Goal: Information Seeking & Learning: Find contact information

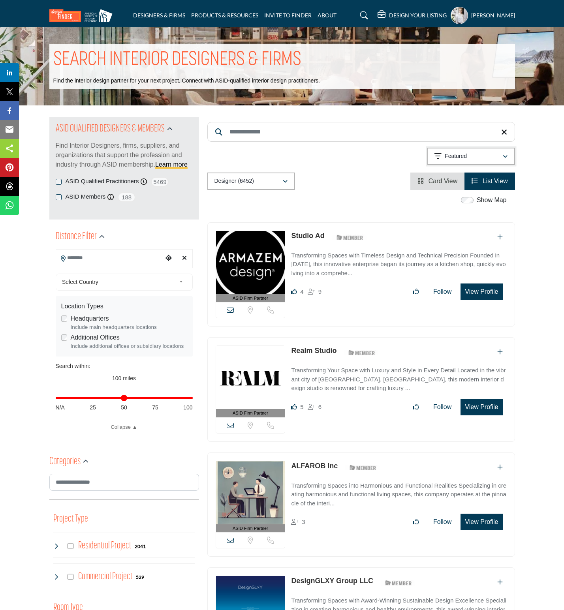
click at [493, 158] on div "Featured" at bounding box center [468, 156] width 68 height 9
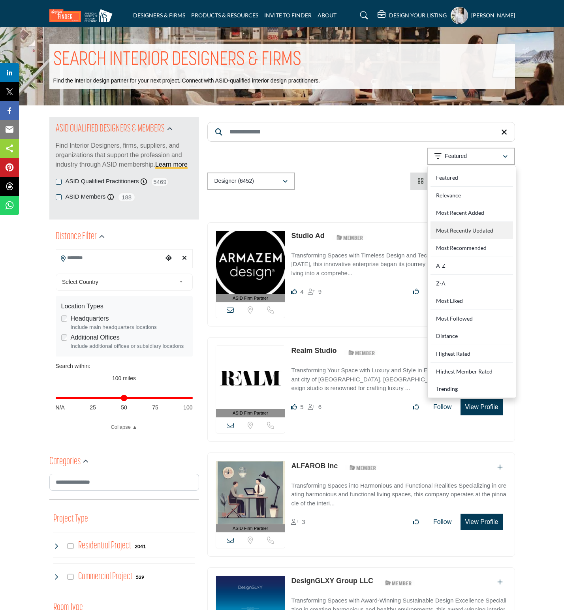
click at [472, 233] on Updated "Most Recently Updated" at bounding box center [471, 231] width 83 height 18
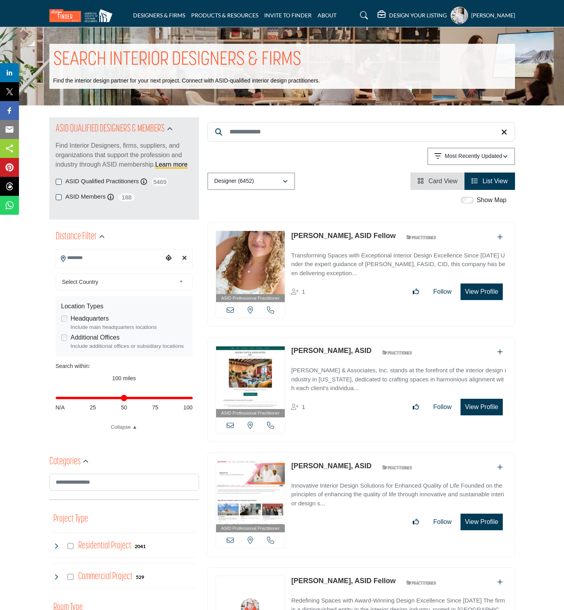
click at [291, 236] on link "[PERSON_NAME], ASID Fellow" at bounding box center [343, 236] width 104 height 8
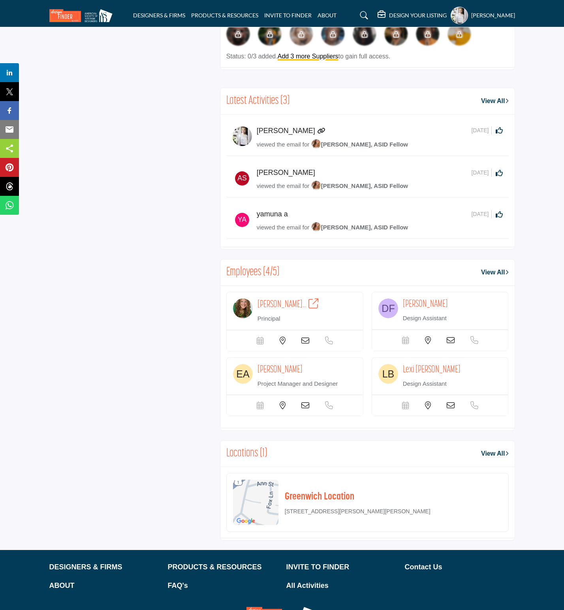
scroll to position [871, 0]
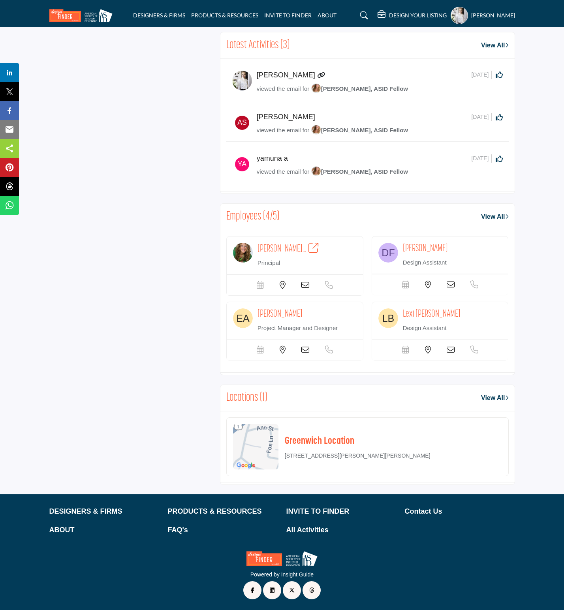
click at [450, 281] on icon at bounding box center [451, 285] width 8 height 8
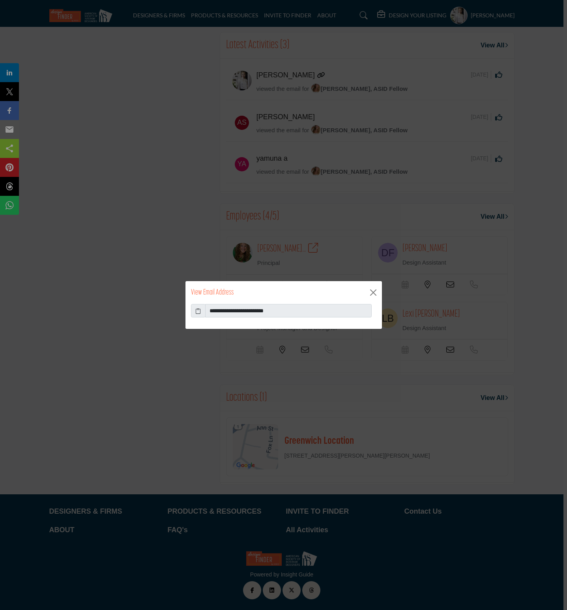
click at [196, 310] on icon at bounding box center [198, 311] width 6 height 8
click at [372, 294] on button "Close" at bounding box center [374, 293] width 12 height 12
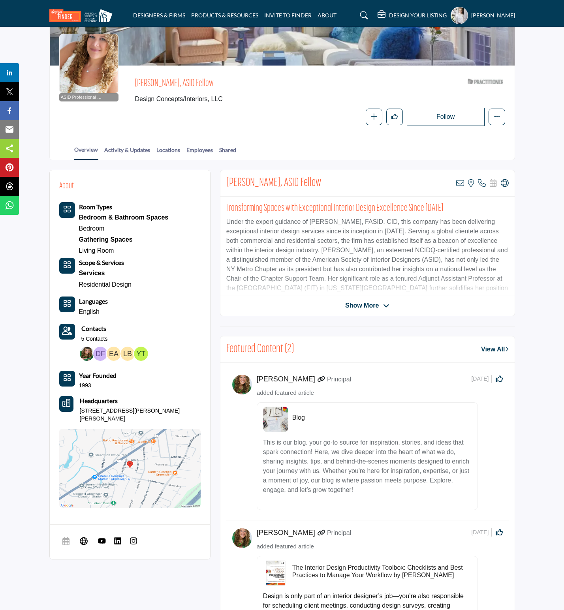
scroll to position [0, 0]
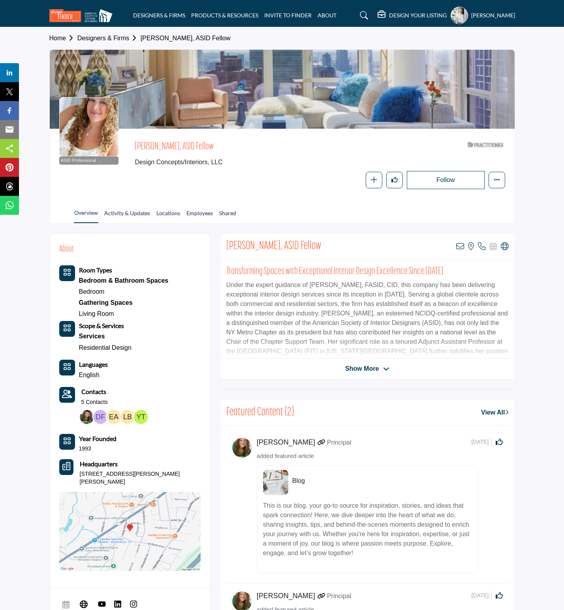
click at [95, 38] on link "Designers & Firms" at bounding box center [108, 38] width 63 height 7
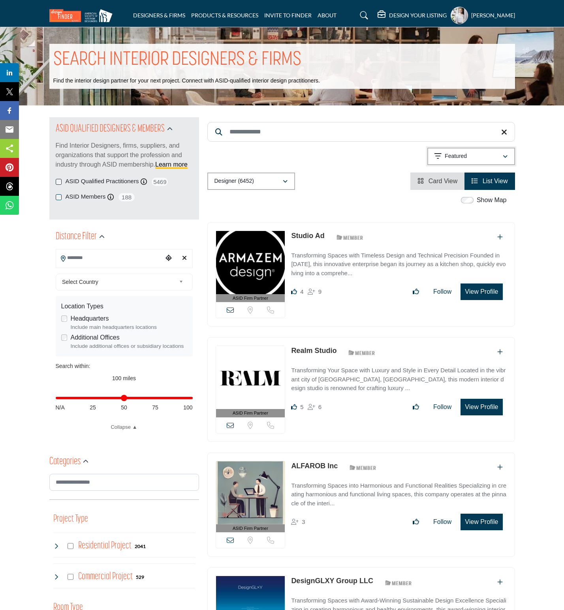
click at [476, 156] on div "Featured" at bounding box center [468, 156] width 68 height 9
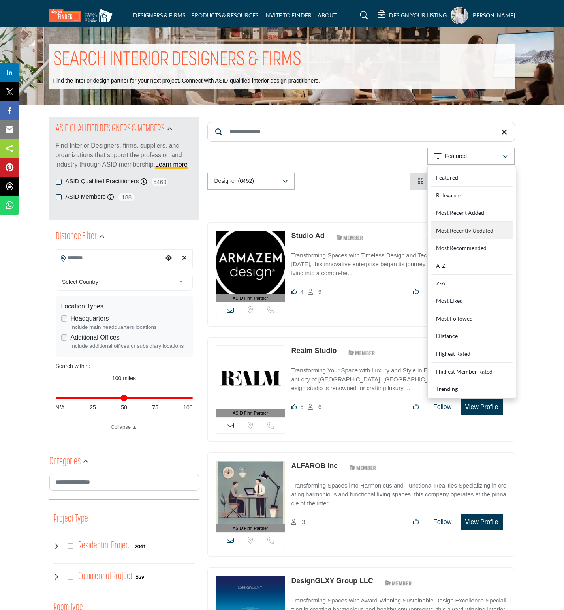
click at [470, 228] on Updated "Most Recently Updated" at bounding box center [471, 231] width 83 height 18
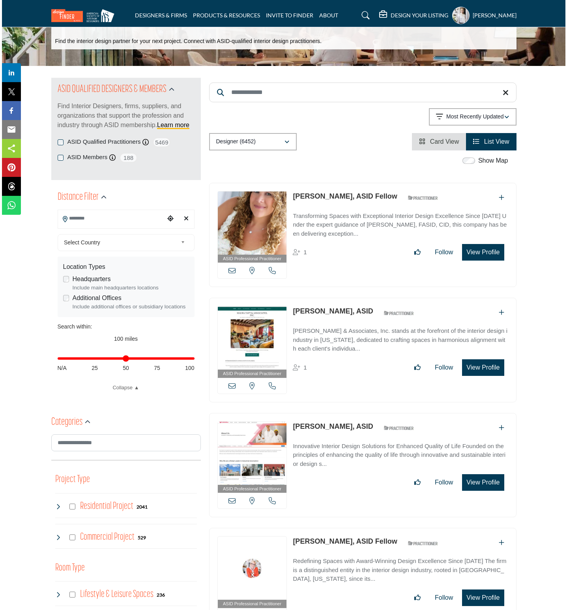
scroll to position [59, 0]
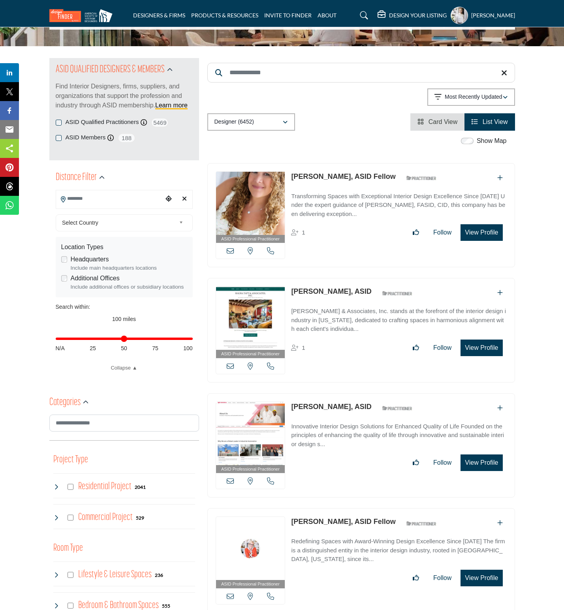
drag, startPoint x: 289, startPoint y: 291, endPoint x: 326, endPoint y: 291, distance: 36.7
click at [326, 291] on div "ASID Professional Practitioner ASID Professional Practitioners have successfull…" at bounding box center [361, 330] width 308 height 105
copy link "Maura Taft"
click at [492, 461] on button "View Profile" at bounding box center [481, 462] width 42 height 17
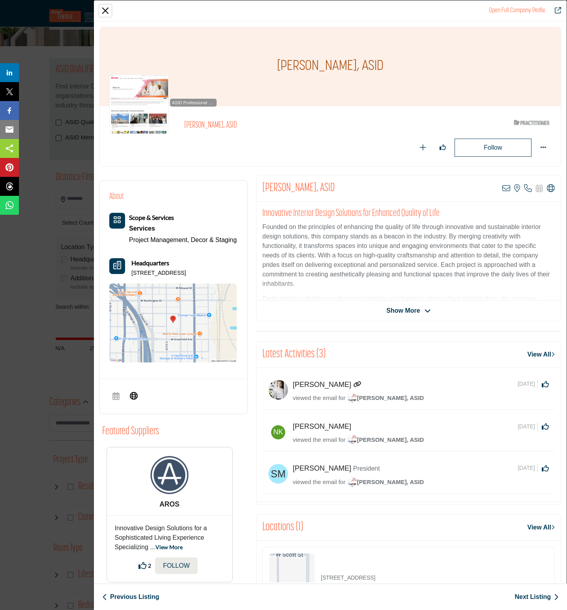
click at [105, 11] on button "Close" at bounding box center [105, 11] width 12 height 12
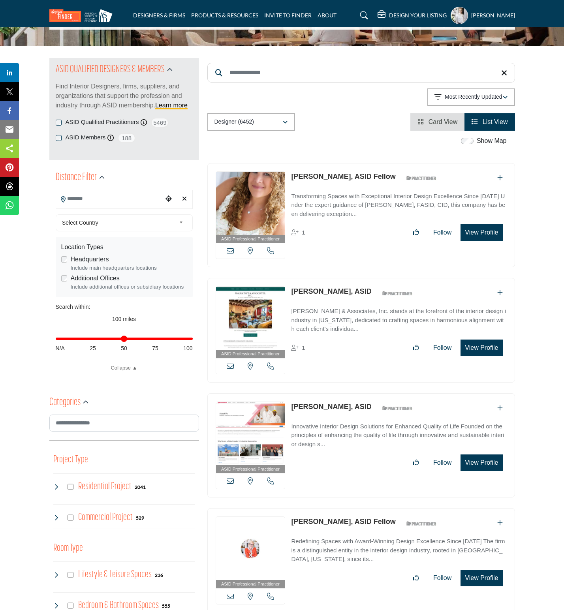
click at [486, 349] on button "View Profile" at bounding box center [481, 348] width 42 height 17
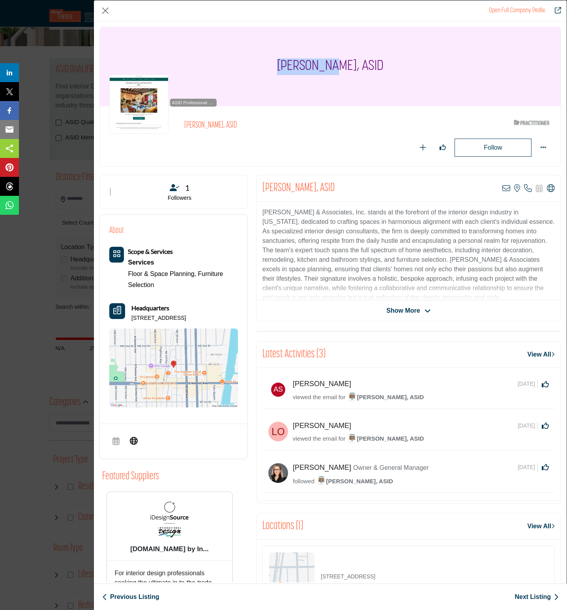
drag, startPoint x: 282, startPoint y: 66, endPoint x: 340, endPoint y: 63, distance: 58.1
click at [340, 63] on div "[PERSON_NAME], ASID" at bounding box center [330, 66] width 461 height 79
copy h1 "Maura Taft"
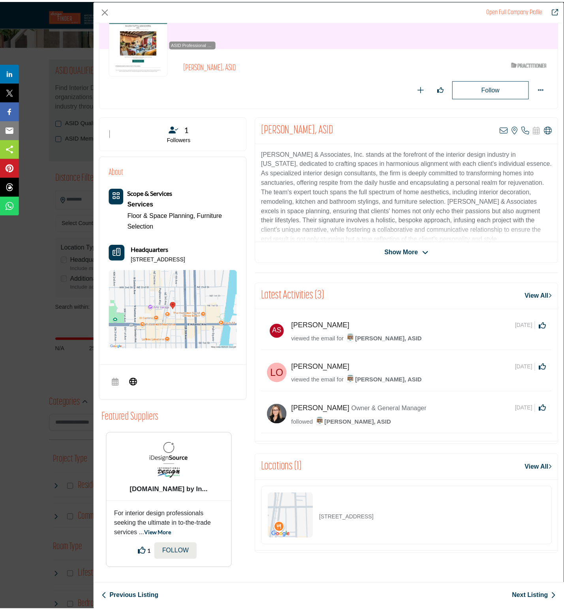
scroll to position [61, 0]
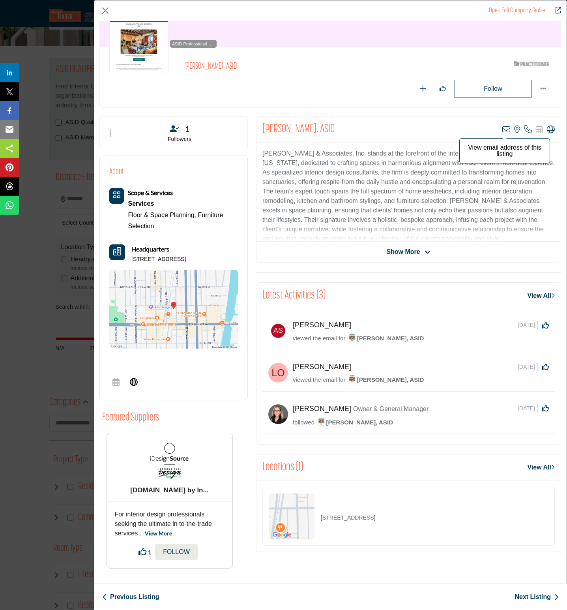
click at [503, 127] on icon "Company Data Modal" at bounding box center [507, 130] width 8 height 8
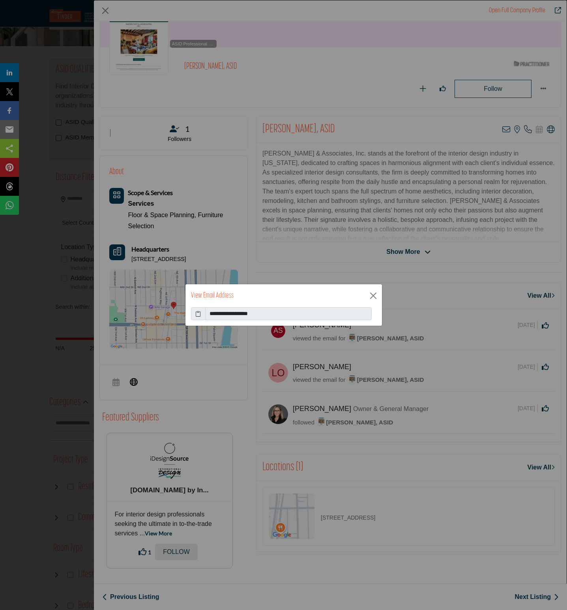
click at [199, 314] on icon at bounding box center [198, 314] width 6 height 8
drag, startPoint x: 375, startPoint y: 294, endPoint x: 332, endPoint y: 229, distance: 78.8
click at [375, 294] on button "Close" at bounding box center [374, 296] width 12 height 12
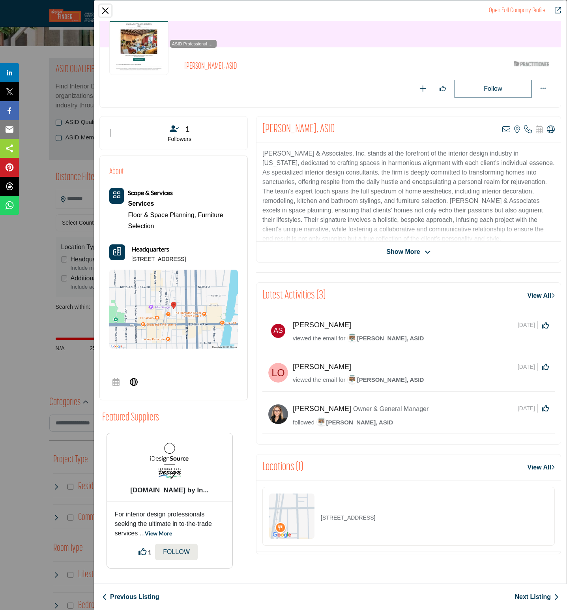
click at [106, 11] on button "Close" at bounding box center [105, 11] width 12 height 12
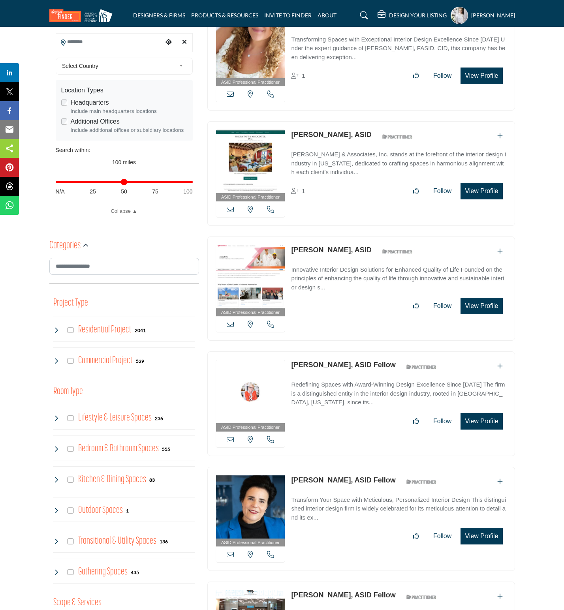
scroll to position [237, 0]
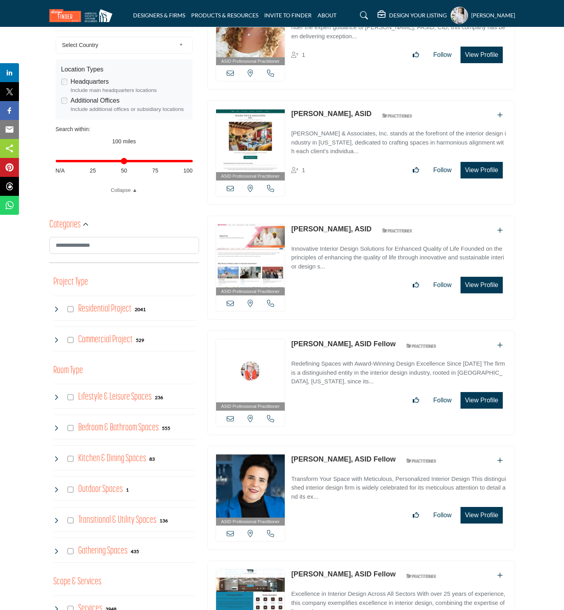
drag, startPoint x: 289, startPoint y: 347, endPoint x: 329, endPoint y: 345, distance: 39.9
click at [329, 345] on div "ASID Professional Practitioner ASID Professional Practitioners have successfull…" at bounding box center [361, 382] width 308 height 105
copy link "Kerrie Kelly"
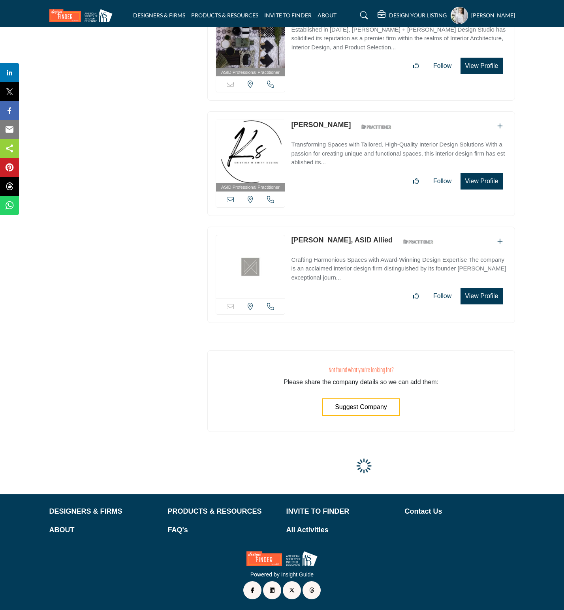
scroll to position [26122, 0]
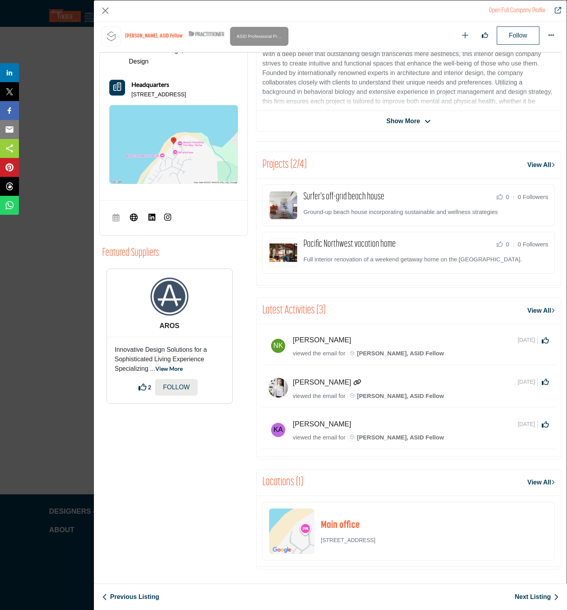
scroll to position [240, 0]
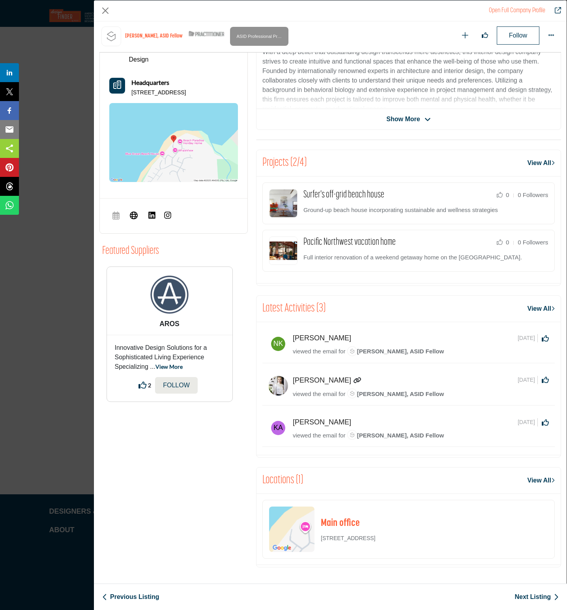
drag, startPoint x: 370, startPoint y: 538, endPoint x: 320, endPoint y: 538, distance: 49.7
click at [320, 538] on div "Main office [STREET_ADDRESS]" at bounding box center [409, 529] width 293 height 59
copy p "[STREET_ADDRESS]"
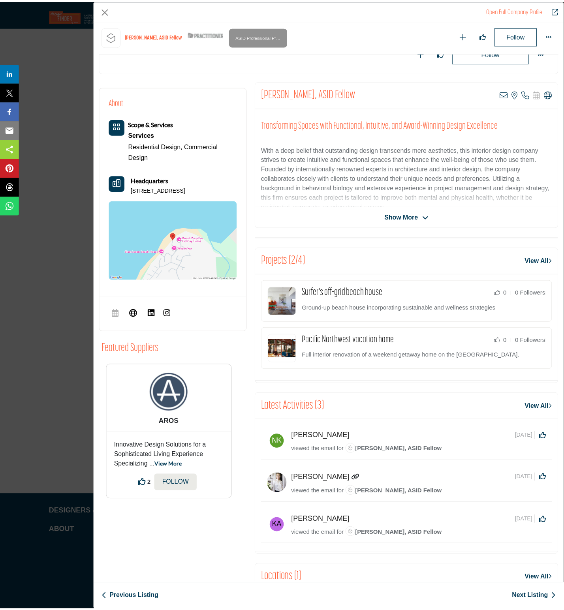
scroll to position [30, 0]
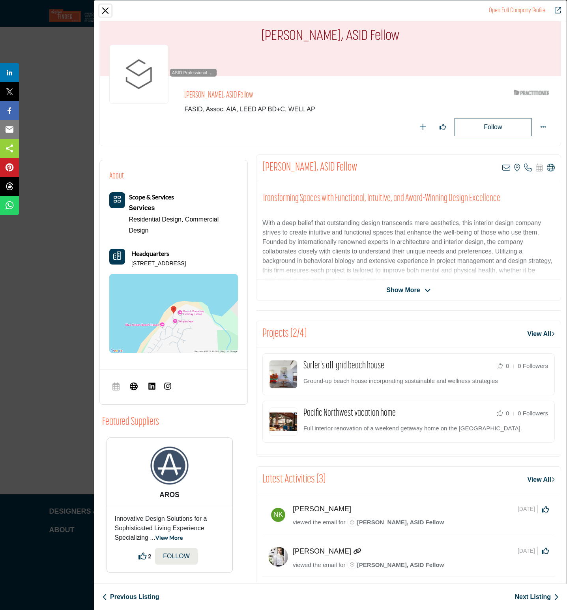
click at [106, 10] on button "Close" at bounding box center [105, 11] width 12 height 12
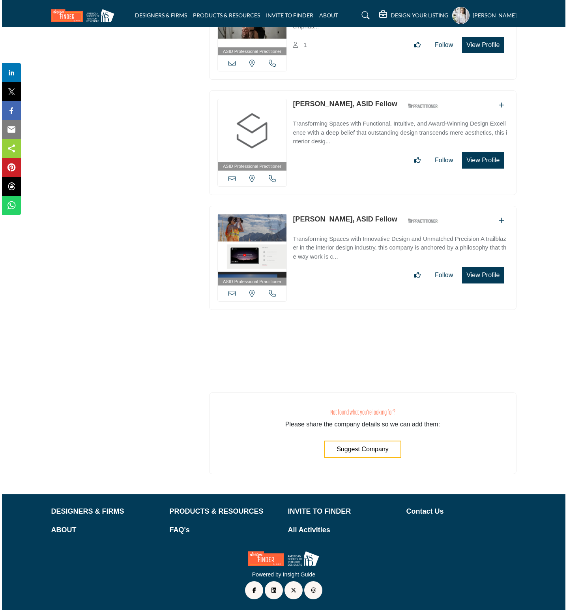
scroll to position [28367, 0]
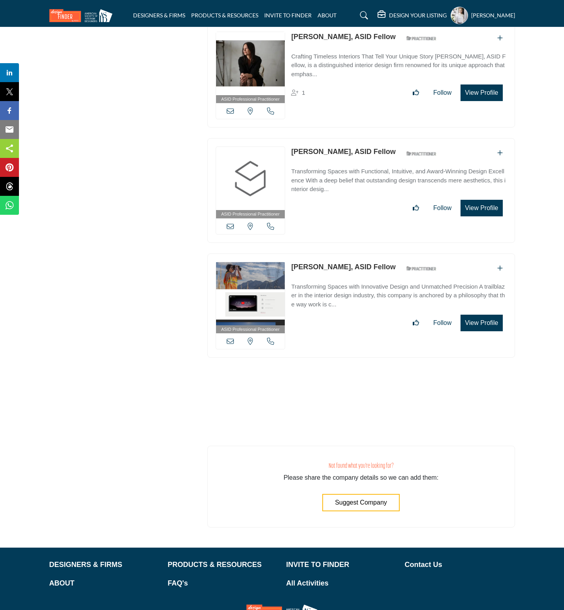
copy div "View email address of this listing View the location of this listing Call Numbe…"
click at [483, 101] on button "View Profile" at bounding box center [481, 92] width 42 height 17
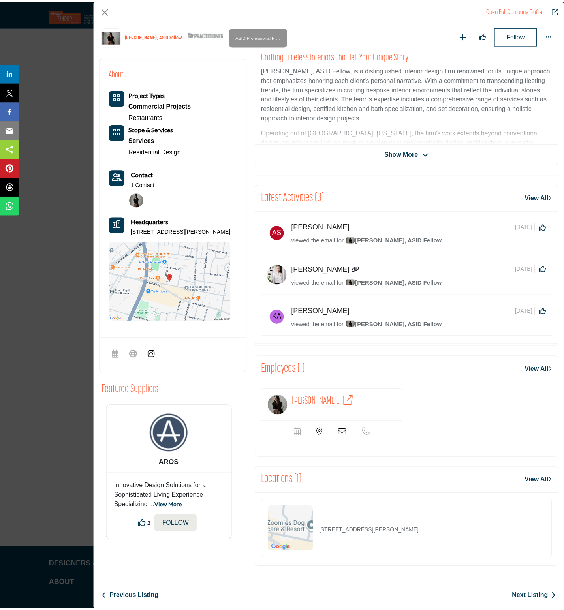
scroll to position [197, 0]
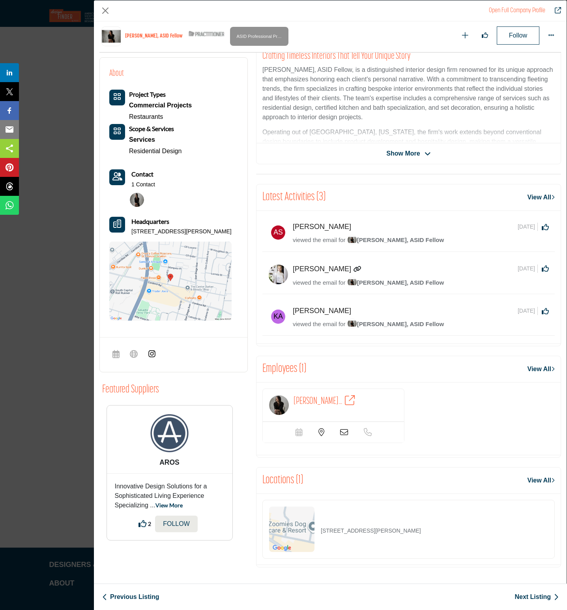
drag, startPoint x: 423, startPoint y: 532, endPoint x: 312, endPoint y: 530, distance: 111.4
click at [312, 531] on div "1000 Cordova Pl # 49, 87505-1725, USA" at bounding box center [409, 529] width 293 height 59
copy div "1000 Cordova Pl # 49, 87505-1725, USA"
drag, startPoint x: 107, startPoint y: 10, endPoint x: 119, endPoint y: 25, distance: 19.7
click at [107, 11] on button "Close" at bounding box center [105, 11] width 12 height 12
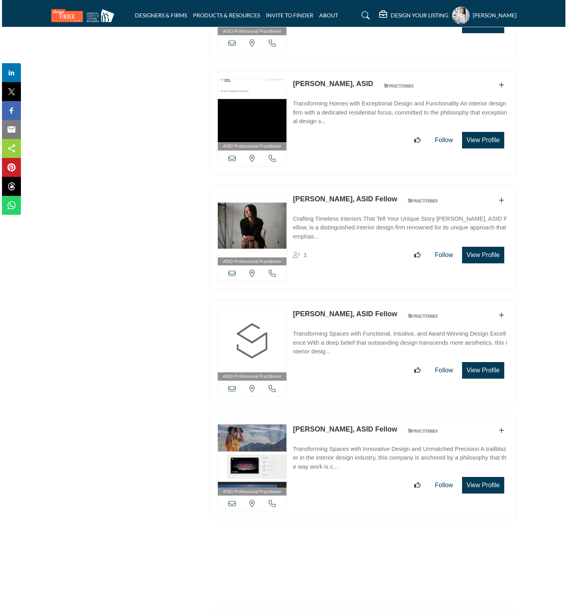
scroll to position [28130, 0]
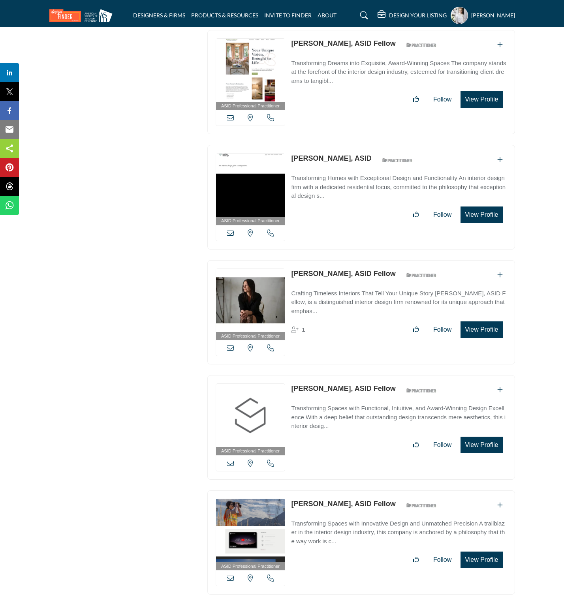
click at [473, 223] on button "View Profile" at bounding box center [481, 214] width 42 height 17
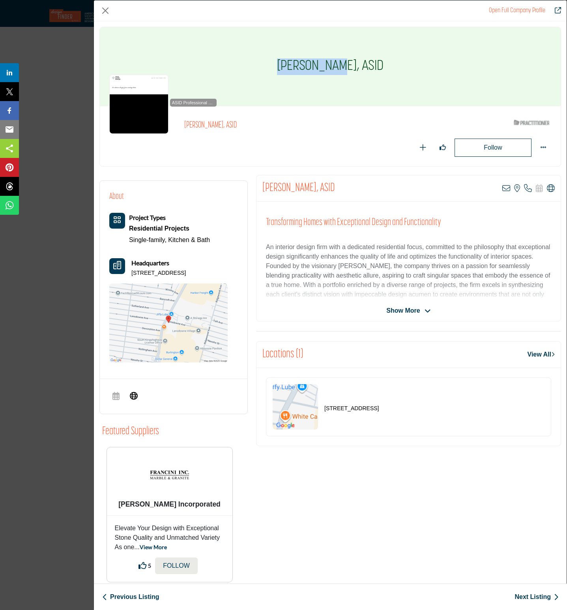
drag, startPoint x: 283, startPoint y: 62, endPoint x: 340, endPoint y: 62, distance: 57.2
click at [340, 62] on div "Sara Weller, ASID" at bounding box center [330, 66] width 461 height 79
copy h1 "Sara Weller"
click at [503, 190] on icon "Company Data Modal" at bounding box center [507, 188] width 8 height 8
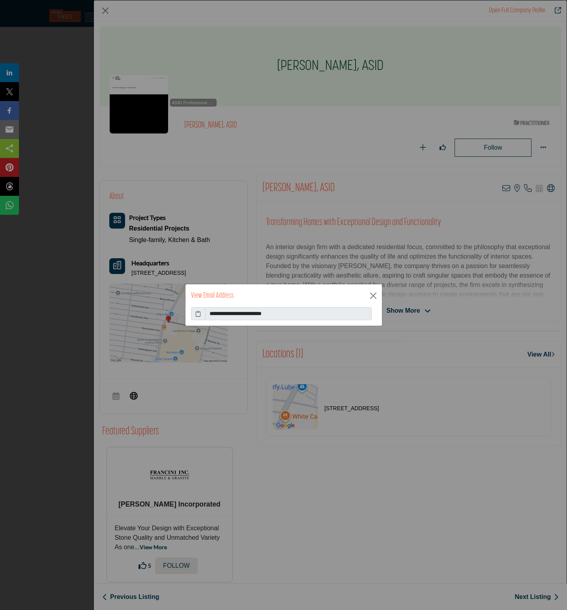
click at [196, 312] on icon at bounding box center [198, 314] width 6 height 8
click at [371, 294] on button "Close" at bounding box center [374, 296] width 12 height 12
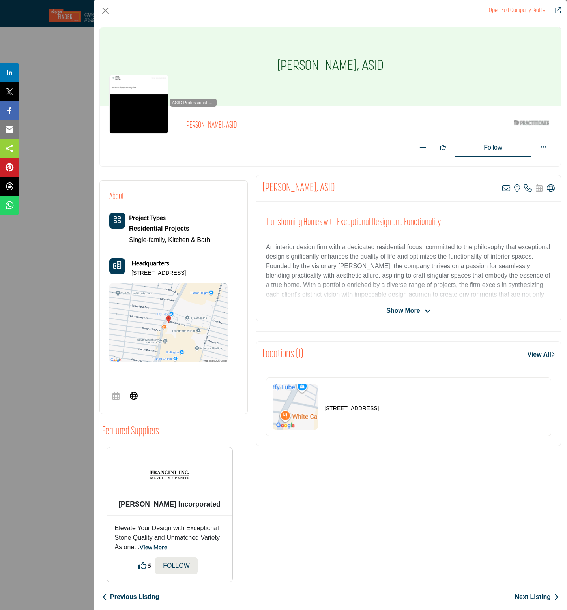
drag, startPoint x: 460, startPoint y: 415, endPoint x: 324, endPoint y: 416, distance: 135.8
click at [324, 416] on div "4500 S Kingshighway Blvd # 28, 63109-2463, USA" at bounding box center [408, 406] width 285 height 59
copy p "4500 S Kingshighway Blvd # 28, 63109-2463, USA"
click at [105, 12] on button "Close" at bounding box center [105, 11] width 12 height 12
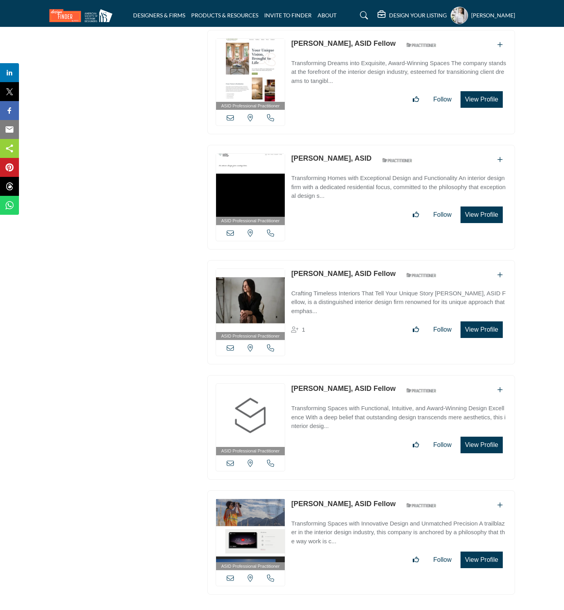
drag, startPoint x: 288, startPoint y: 178, endPoint x: 324, endPoint y: 178, distance: 35.5
click at [324, 135] on div "ASID Professional Practitioner ASID Professional Practitioners have successfull…" at bounding box center [361, 82] width 308 height 105
copy link "Jon Blunt"
click at [477, 108] on button "View Profile" at bounding box center [481, 99] width 42 height 17
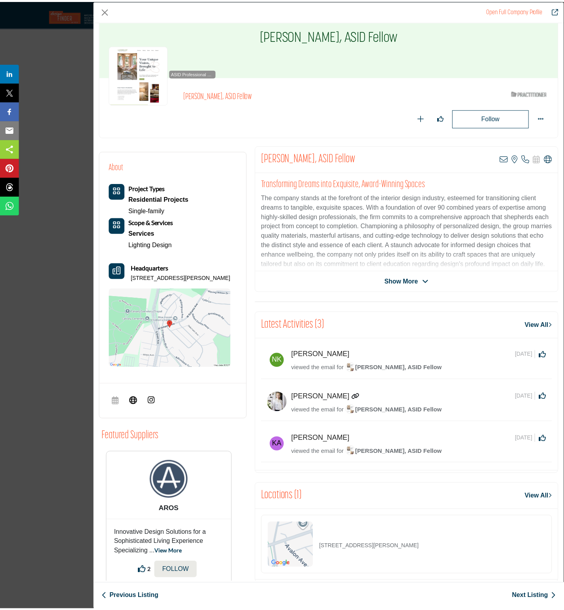
scroll to position [51, 0]
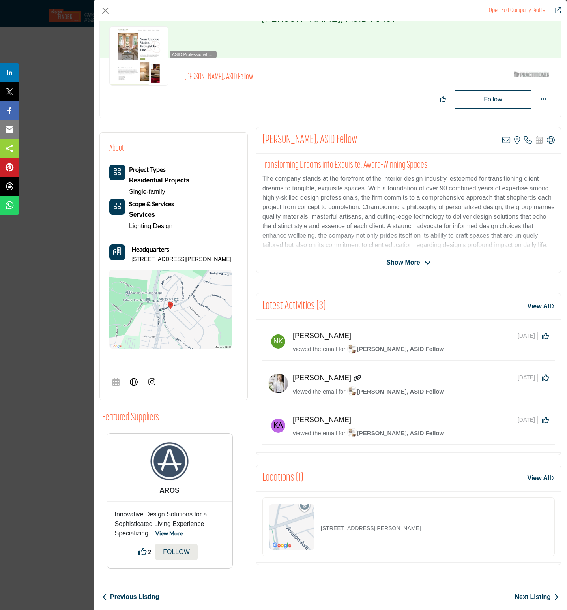
drag, startPoint x: 440, startPoint y: 528, endPoint x: 320, endPoint y: 535, distance: 120.2
click at [320, 535] on div "2272 W Schantz Ave, 45409-2030, USA" at bounding box center [409, 526] width 293 height 59
copy p "2272 W Schantz Ave, 45409-2030, USA"
drag, startPoint x: 102, startPoint y: 9, endPoint x: 107, endPoint y: 17, distance: 8.9
click at [102, 9] on button "Close" at bounding box center [105, 11] width 12 height 12
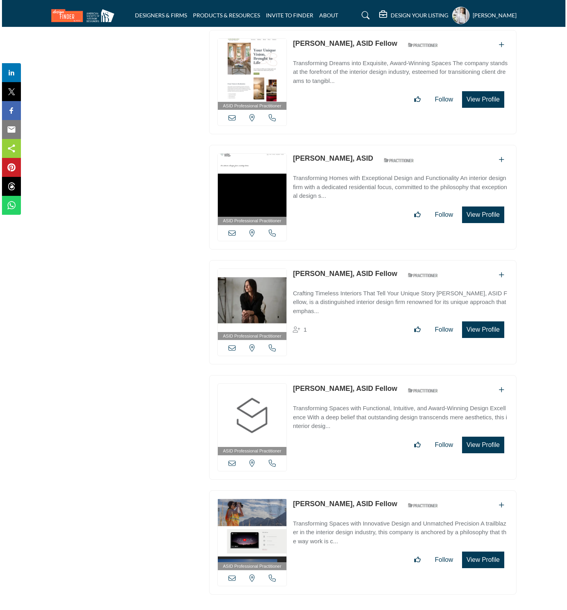
scroll to position [28012, 0]
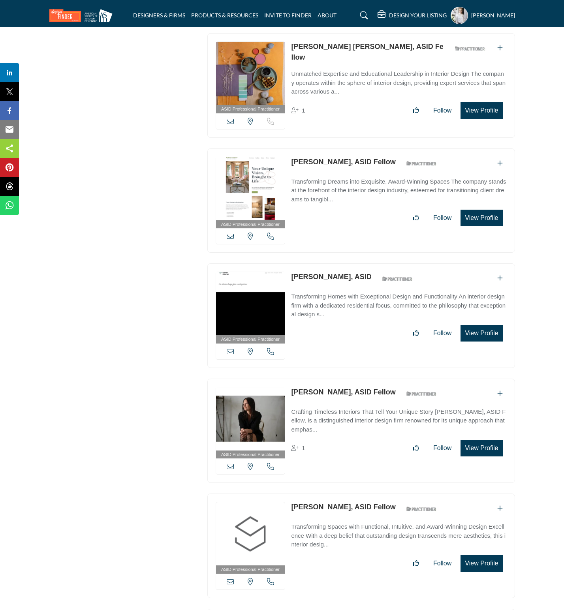
drag, startPoint x: 285, startPoint y: 182, endPoint x: 375, endPoint y: 183, distance: 89.2
click at [375, 138] on div "ASID Professional Practitioner ASID Professional Practitioners have successfull…" at bounding box center [361, 85] width 308 height 105
copy div "View email address of this listing View the location of this listing Sorry, but…"
click at [479, 119] on button "View Profile" at bounding box center [481, 110] width 42 height 17
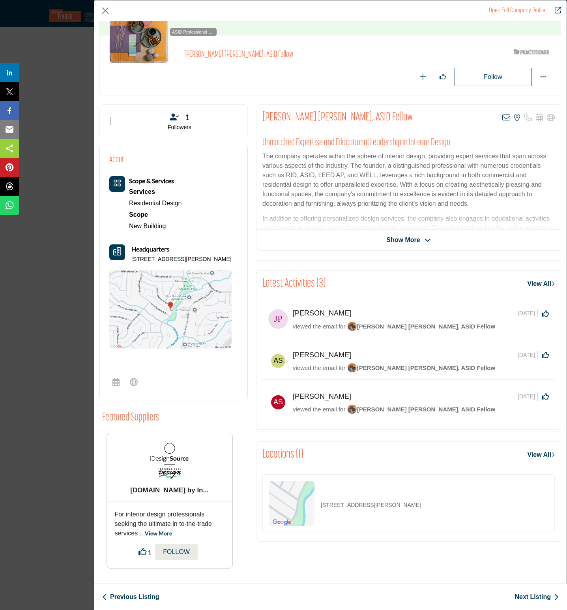
scroll to position [73, 0]
drag, startPoint x: 439, startPoint y: 509, endPoint x: 314, endPoint y: 509, distance: 124.4
click at [314, 509] on div "9648 Robin Meadow Dr, 75243-7523, USA" at bounding box center [409, 503] width 293 height 59
copy div "9648 Robin Meadow Dr, 75243-7523, USA"
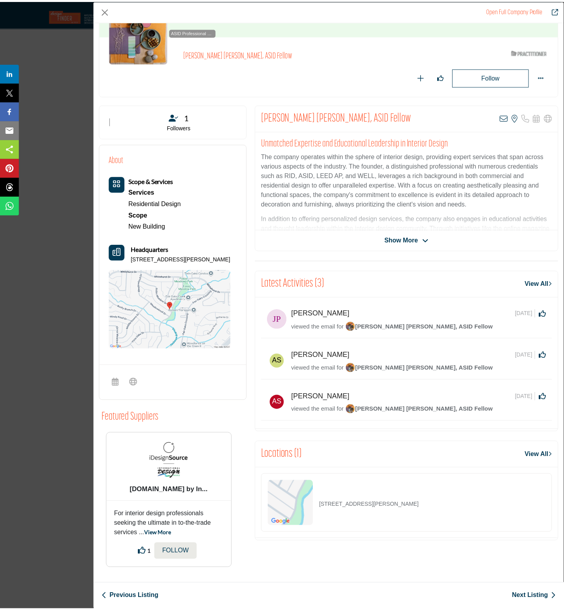
scroll to position [0, 0]
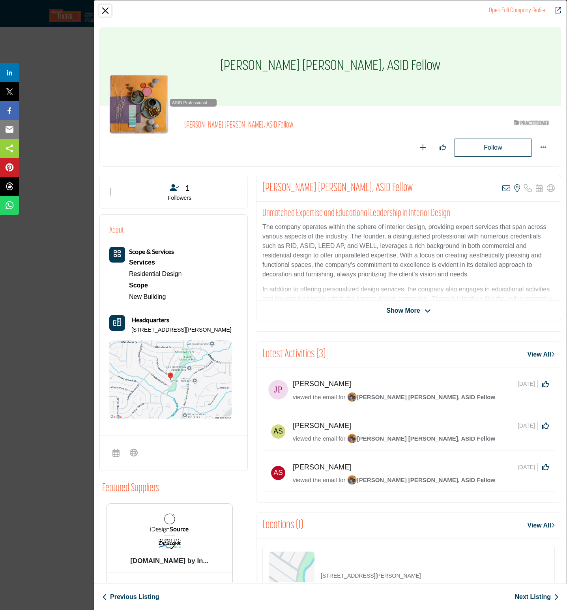
drag, startPoint x: 104, startPoint y: 12, endPoint x: 129, endPoint y: 45, distance: 42.0
click at [104, 12] on button "Close" at bounding box center [105, 11] width 12 height 12
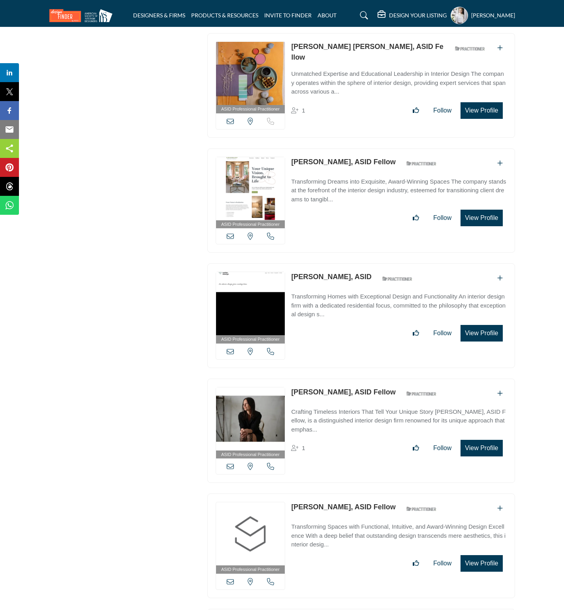
scroll to position [27834, 0]
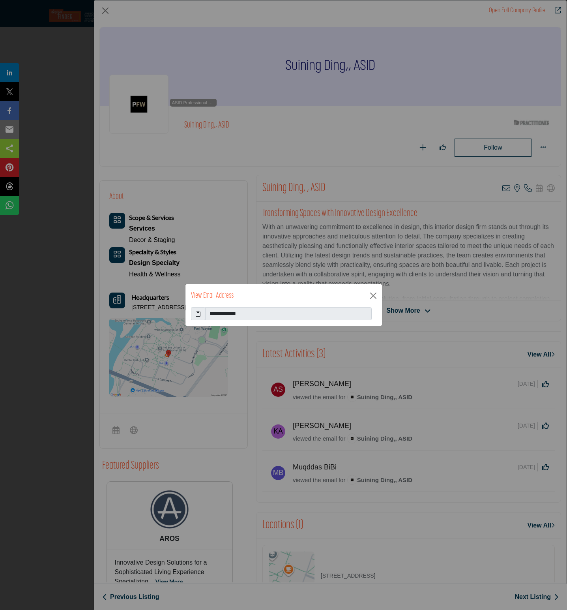
click at [201, 312] on icon at bounding box center [198, 314] width 6 height 8
click at [371, 298] on button "Close" at bounding box center [374, 296] width 12 height 12
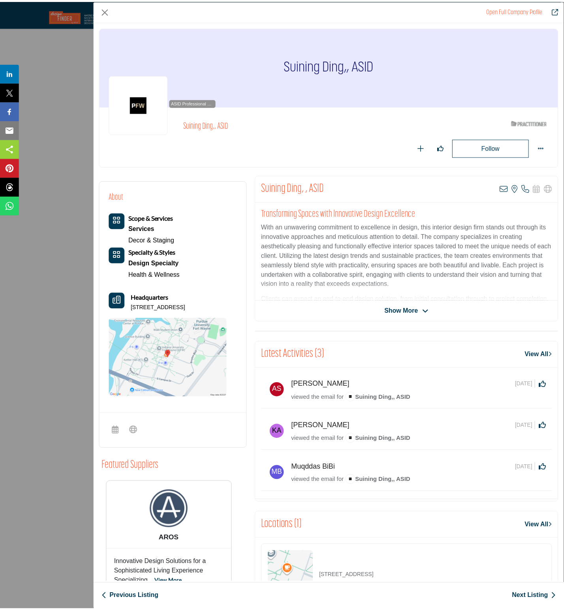
scroll to position [50, 0]
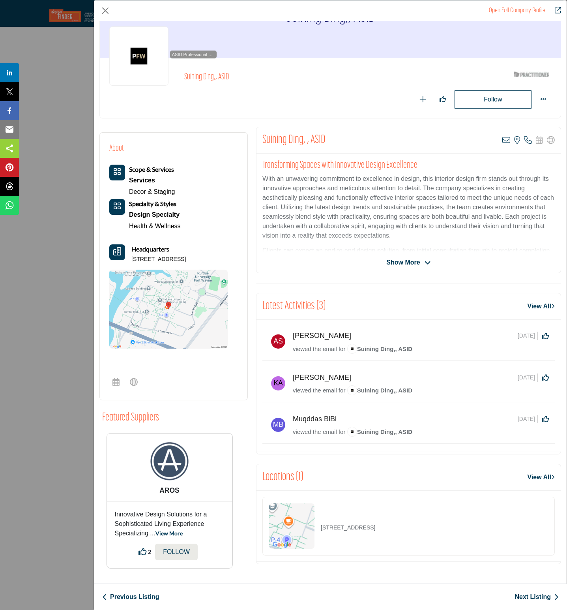
drag, startPoint x: 432, startPoint y: 531, endPoint x: 320, endPoint y: 532, distance: 111.3
click at [320, 532] on div "2101 E Coliseum Blvd, 46805-1445, USA" at bounding box center [409, 526] width 293 height 59
copy p "2101 E Coliseum Blvd, 46805-1445, USA"
click at [105, 11] on button "Close" at bounding box center [105, 11] width 12 height 12
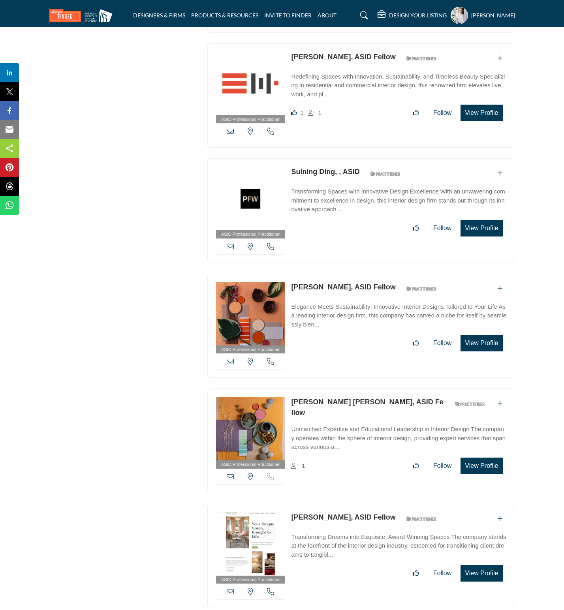
scroll to position [27834, 0]
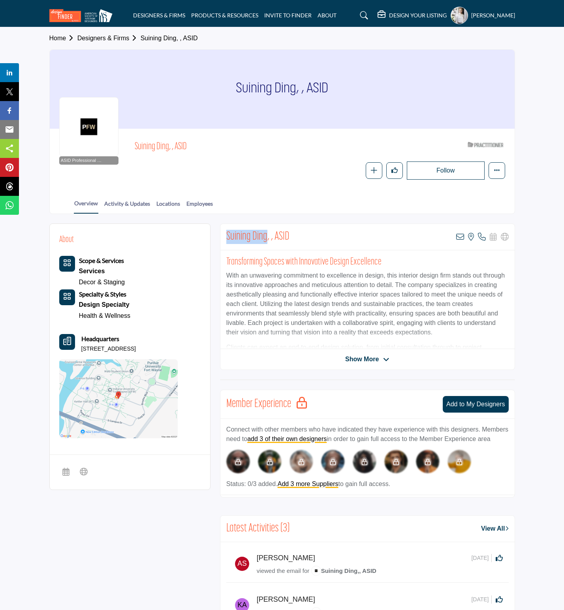
drag, startPoint x: 227, startPoint y: 234, endPoint x: 266, endPoint y: 234, distance: 39.9
click at [266, 234] on h2 "Suining Ding, , ASID" at bounding box center [257, 237] width 63 height 14
copy h2 "Suining Ding"
click at [460, 238] on icon at bounding box center [460, 237] width 8 height 8
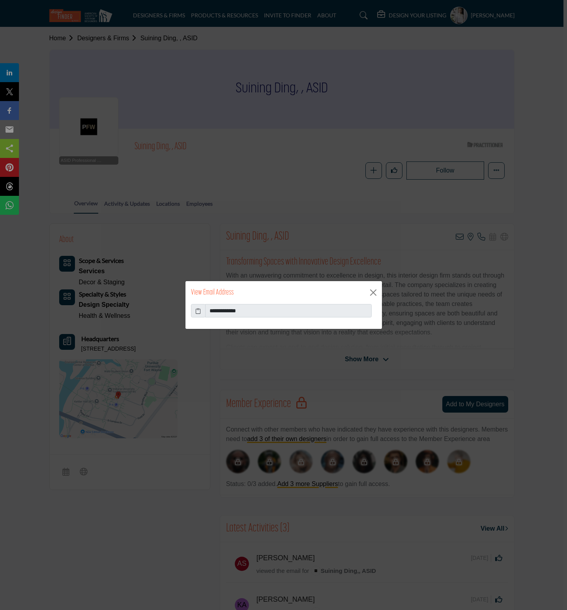
click at [197, 310] on icon at bounding box center [198, 311] width 6 height 8
click at [374, 294] on button "Close" at bounding box center [374, 293] width 12 height 12
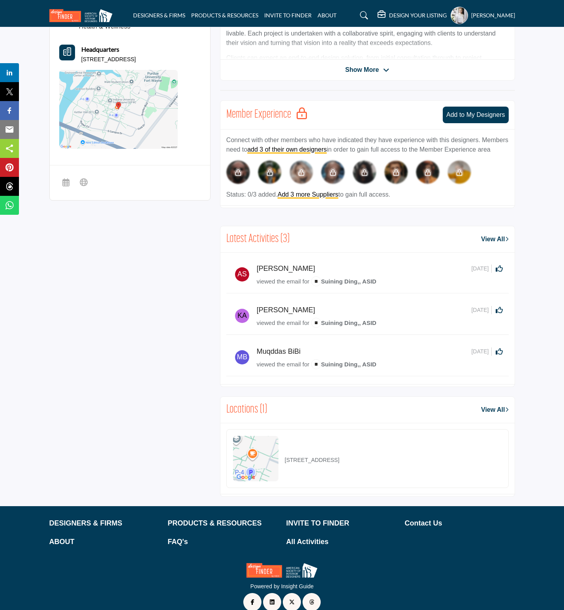
scroll to position [308, 0]
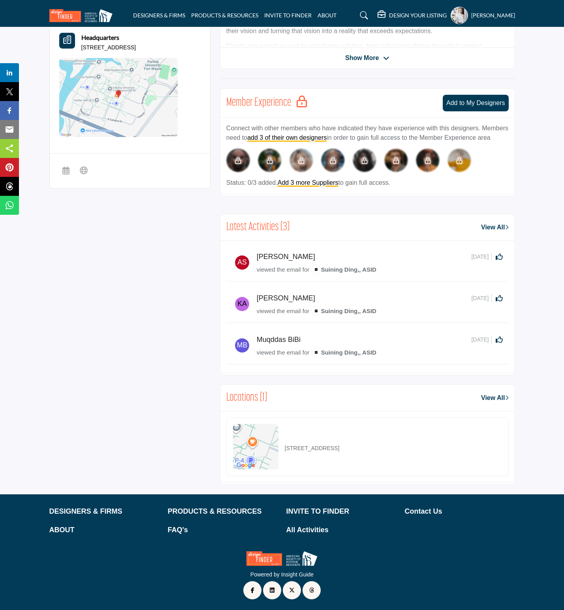
drag, startPoint x: 404, startPoint y: 449, endPoint x: 286, endPoint y: 449, distance: 118.0
click at [286, 449] on div "2101 E Coliseum Blvd, 46805-1445, USA" at bounding box center [367, 446] width 282 height 59
copy p "2101 E Coliseum Blvd, 46805-1445, USA"
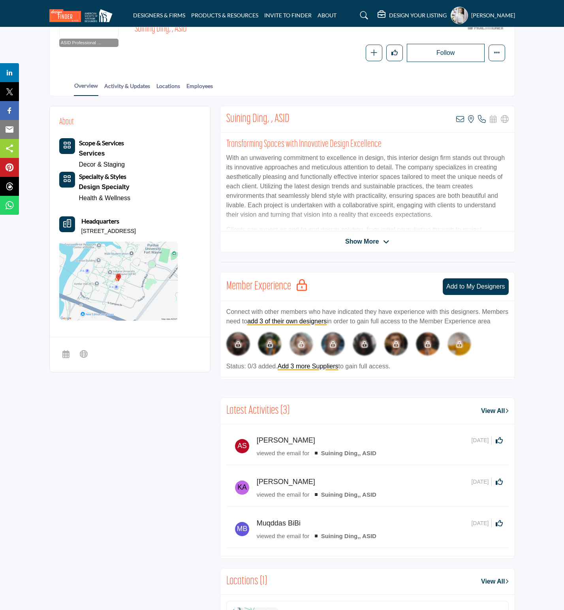
scroll to position [0, 0]
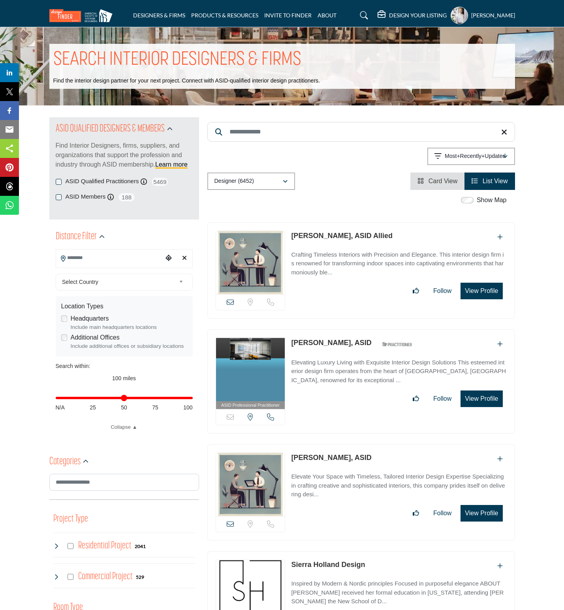
drag, startPoint x: 290, startPoint y: 237, endPoint x: 345, endPoint y: 237, distance: 54.9
click at [345, 237] on div "View email address of this listing Sorry, but we don't have a location for this…" at bounding box center [361, 270] width 308 height 96
copy link "[PERSON_NAME]"
click at [482, 294] on button "View Profile" at bounding box center [481, 291] width 42 height 17
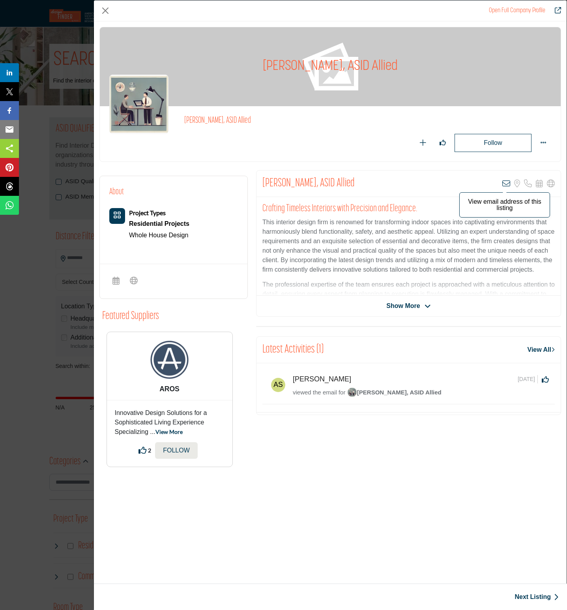
click at [506, 185] on icon "Company Data Modal" at bounding box center [507, 184] width 8 height 8
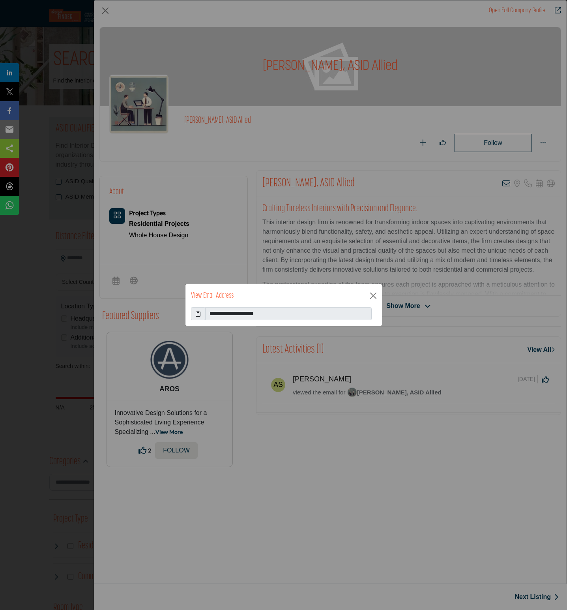
click at [198, 314] on icon at bounding box center [198, 314] width 6 height 8
drag, startPoint x: 371, startPoint y: 294, endPoint x: 308, endPoint y: 171, distance: 138.4
click at [371, 294] on button "Close" at bounding box center [374, 296] width 12 height 12
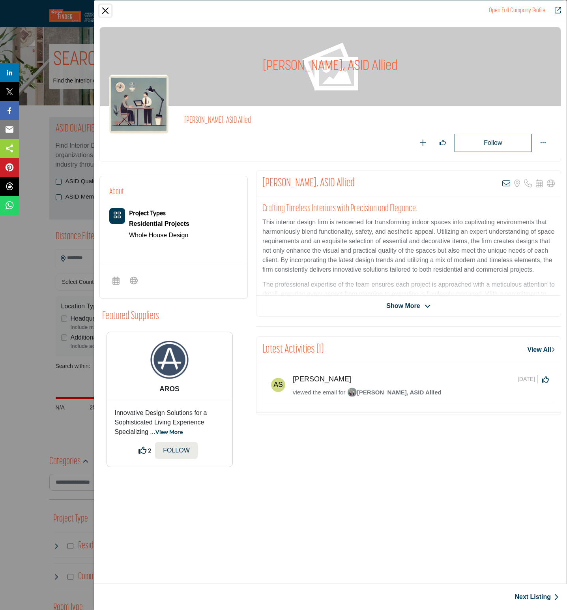
click at [105, 6] on button "Close" at bounding box center [105, 11] width 12 height 12
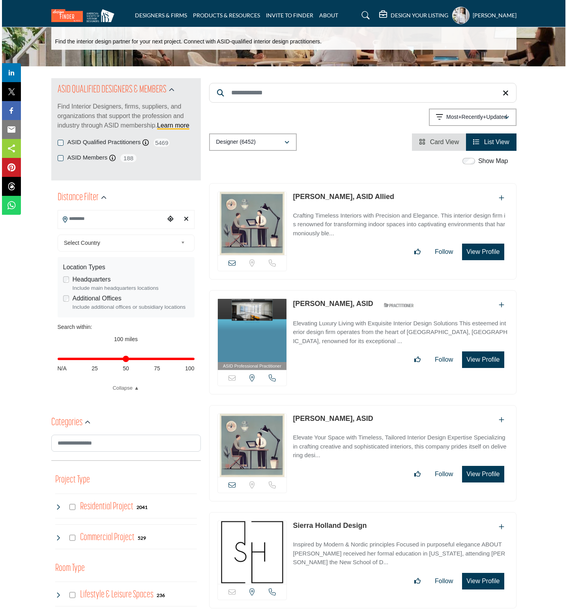
scroll to position [59, 0]
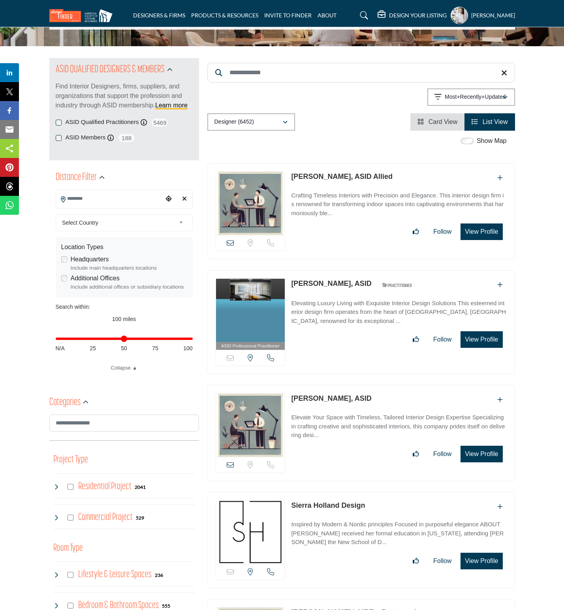
drag, startPoint x: 289, startPoint y: 283, endPoint x: 330, endPoint y: 282, distance: 40.7
click at [330, 282] on div "ASID Professional Practitioner ASID Professional Practitioners have successfull…" at bounding box center [361, 322] width 308 height 105
copy link "[PERSON_NAME]"
click at [486, 340] on button "View Profile" at bounding box center [481, 339] width 42 height 17
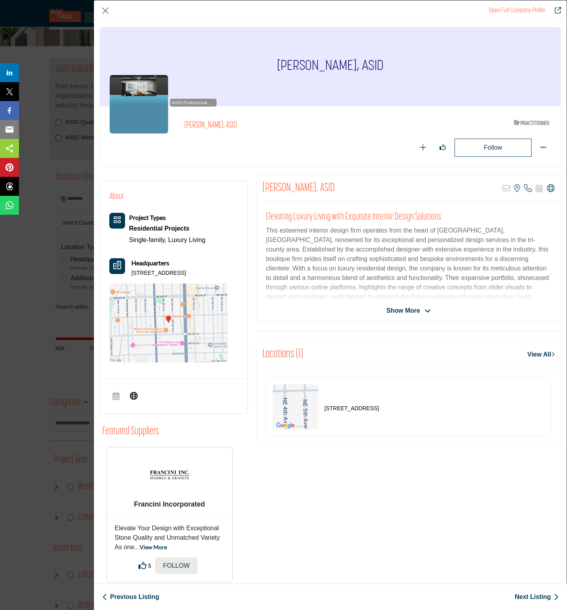
scroll to position [15, 0]
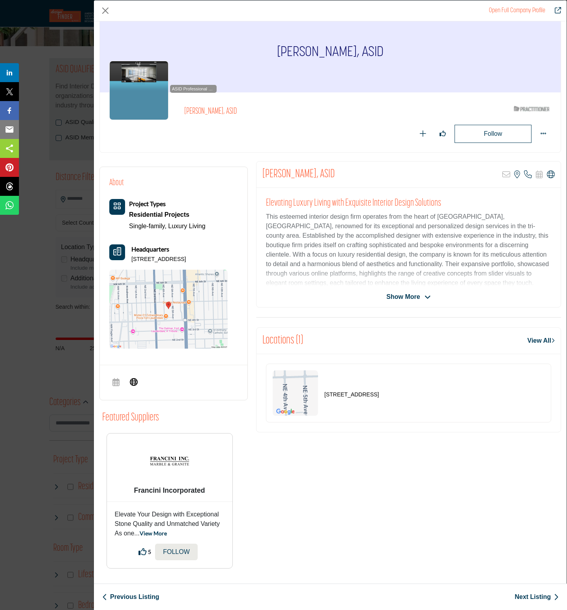
drag, startPoint x: 437, startPoint y: 398, endPoint x: 307, endPoint y: 396, distance: 129.9
click at [307, 396] on div "[STREET_ADDRESS]" at bounding box center [408, 393] width 285 height 59
copy div "[STREET_ADDRESS]"
click at [533, 342] on link "View All" at bounding box center [541, 340] width 27 height 9
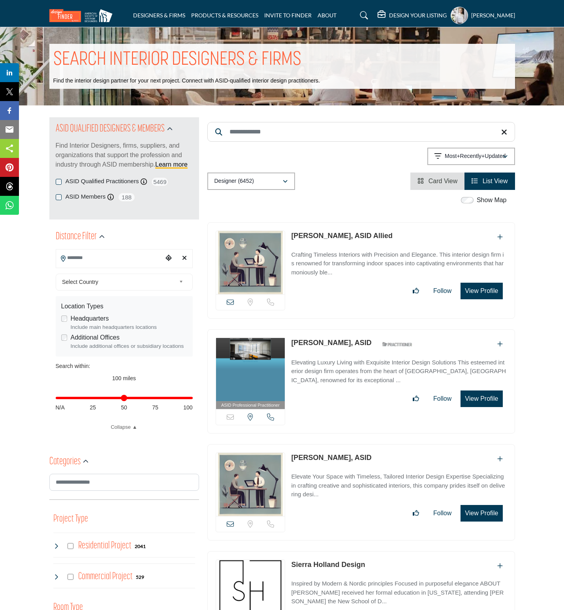
scroll to position [59, 0]
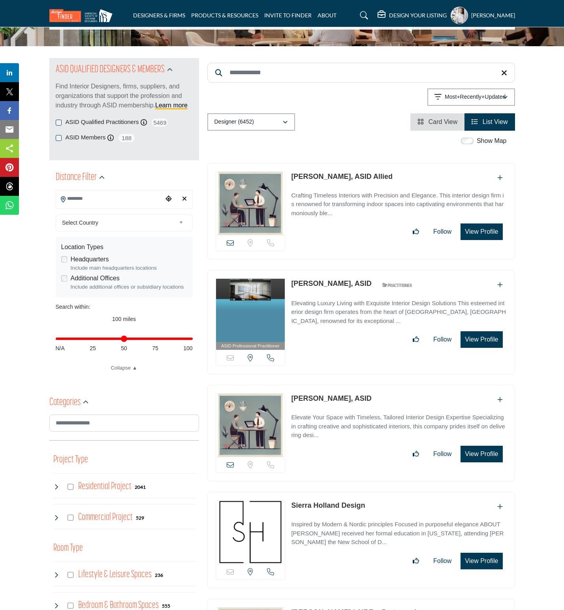
drag, startPoint x: 289, startPoint y: 398, endPoint x: 321, endPoint y: 398, distance: 32.0
click at [321, 398] on div "View email address of this listing Sorry, but we don't have a location for this…" at bounding box center [361, 433] width 308 height 96
copy link "[PERSON_NAME]"
click at [480, 456] on button "View Profile" at bounding box center [481, 454] width 42 height 17
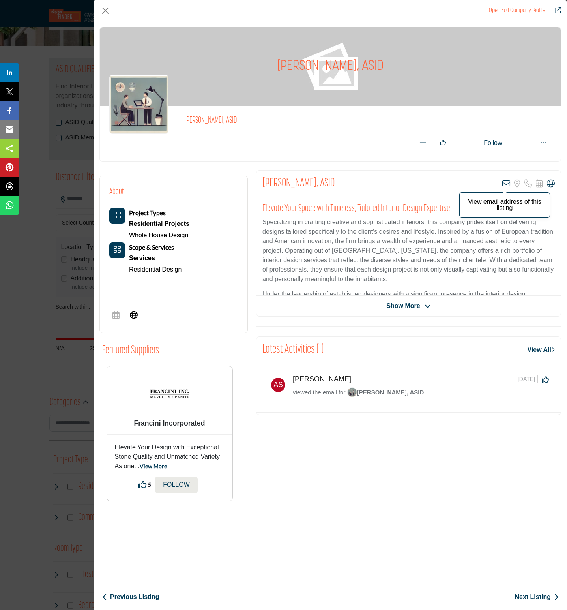
click at [504, 183] on icon "Company Data Modal" at bounding box center [507, 184] width 8 height 8
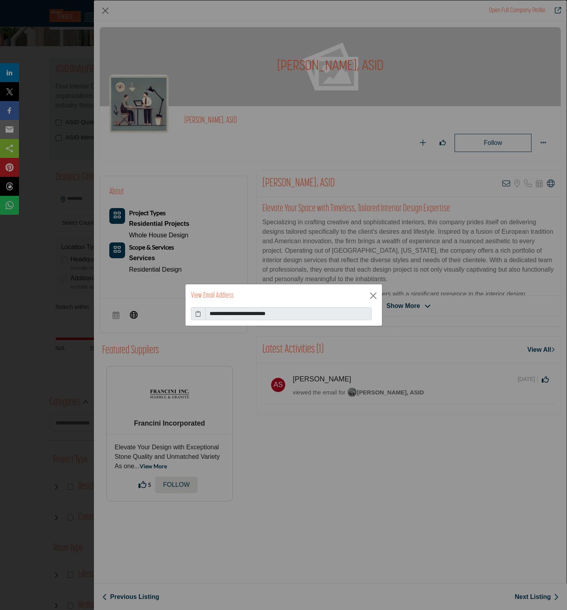
click at [198, 313] on icon at bounding box center [198, 314] width 6 height 8
drag, startPoint x: 373, startPoint y: 294, endPoint x: 404, endPoint y: 278, distance: 35.3
click at [373, 294] on button "Close" at bounding box center [374, 296] width 12 height 12
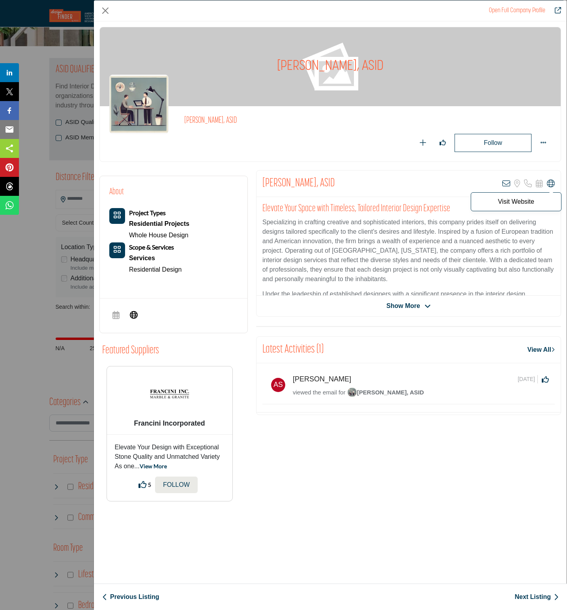
click at [550, 186] on icon "Company Data Modal" at bounding box center [551, 184] width 8 height 8
click at [104, 8] on button "Close" at bounding box center [105, 11] width 12 height 12
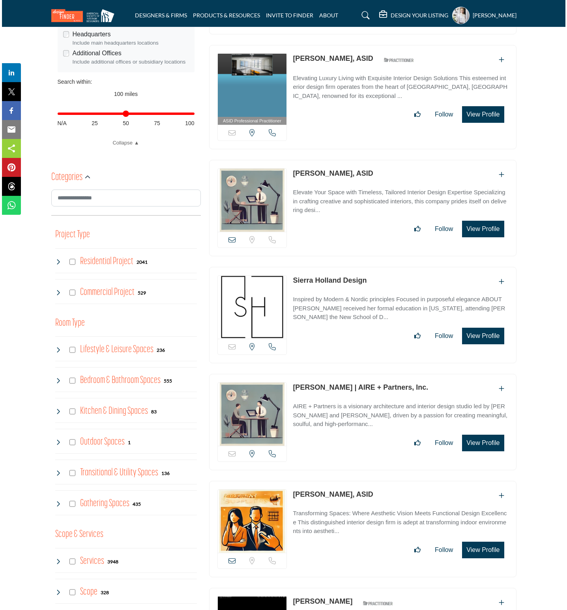
scroll to position [296, 0]
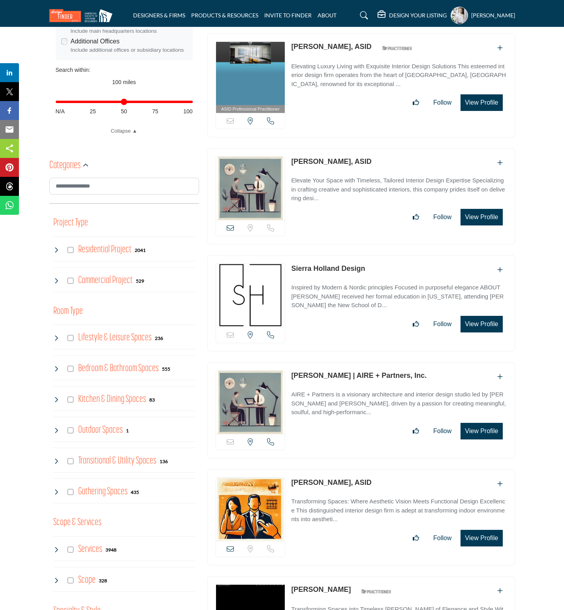
drag, startPoint x: 366, startPoint y: 272, endPoint x: 289, endPoint y: 270, distance: 76.6
click at [289, 270] on div "Sorry, but this listing is on a subscription plan which does not allow users to…" at bounding box center [361, 303] width 308 height 96
copy link "Sierra Holland Design"
click at [480, 328] on button "View Profile" at bounding box center [481, 324] width 42 height 17
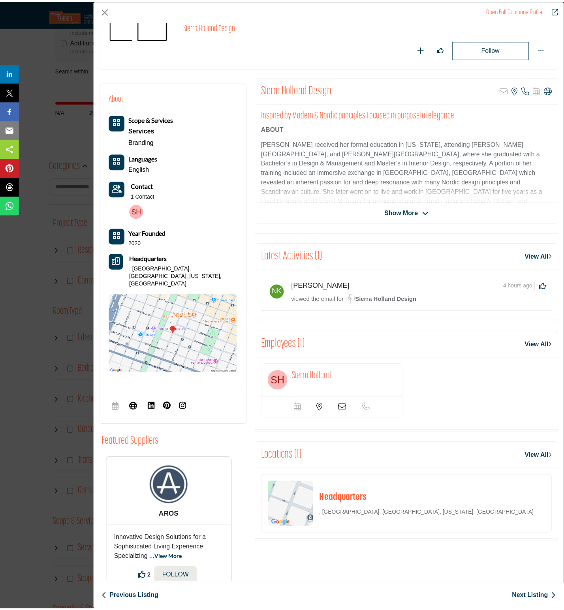
scroll to position [109, 0]
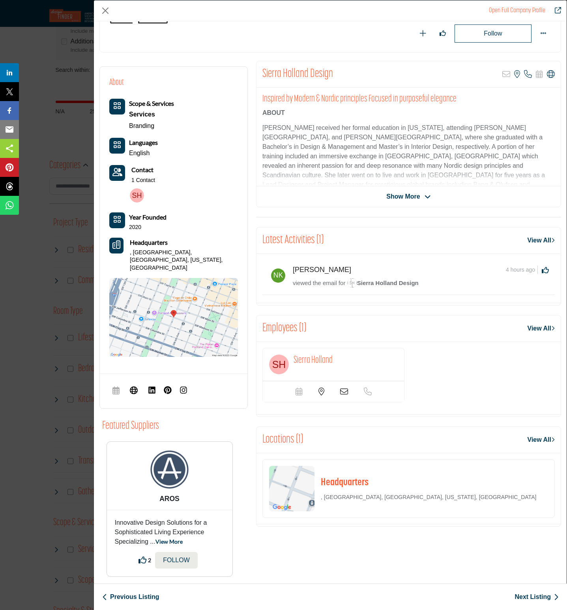
click at [341, 394] on icon "Company Data Modal" at bounding box center [344, 392] width 8 height 8
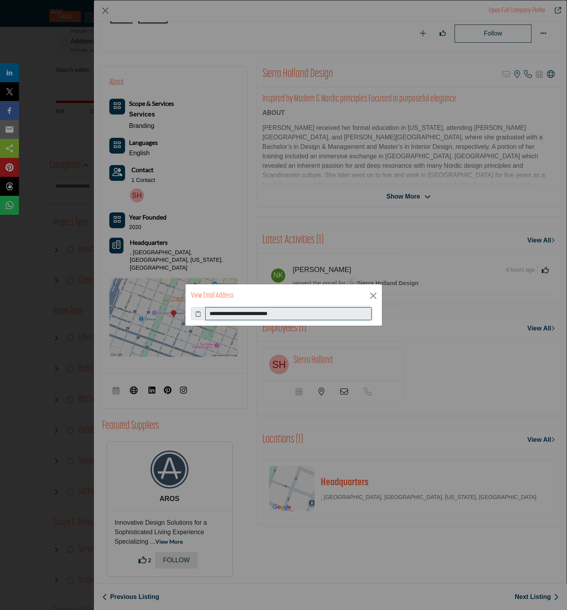
drag, startPoint x: 305, startPoint y: 317, endPoint x: 202, endPoint y: 315, distance: 103.1
click at [202, 315] on div "**********" at bounding box center [284, 313] width 186 height 13
click at [372, 297] on button "Close" at bounding box center [374, 296] width 12 height 12
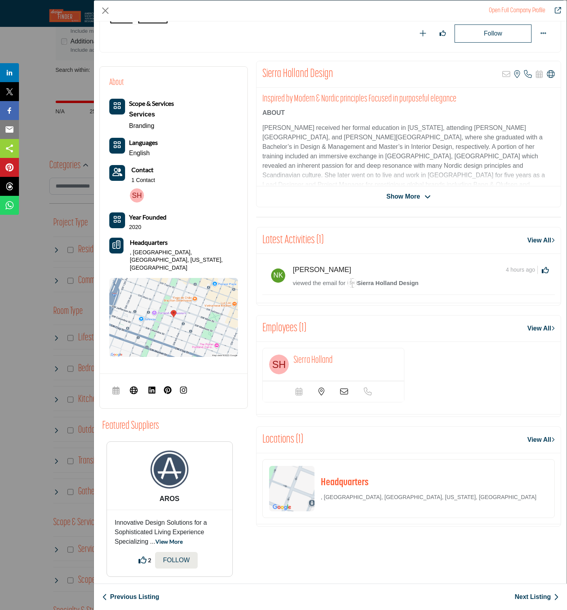
click at [319, 395] on icon "Company Data Modal" at bounding box center [322, 392] width 6 height 8
click at [547, 75] on icon "Company Data Modal" at bounding box center [551, 74] width 8 height 8
drag, startPoint x: 440, startPoint y: 503, endPoint x: 332, endPoint y: 509, distance: 108.3
click at [323, 505] on div "Headquarters , [GEOGRAPHIC_DATA], [GEOGRAPHIC_DATA], [US_STATE], [GEOGRAPHIC_DA…" at bounding box center [409, 488] width 293 height 59
copy p "[GEOGRAPHIC_DATA], [GEOGRAPHIC_DATA], [US_STATE], [GEOGRAPHIC_DATA]"
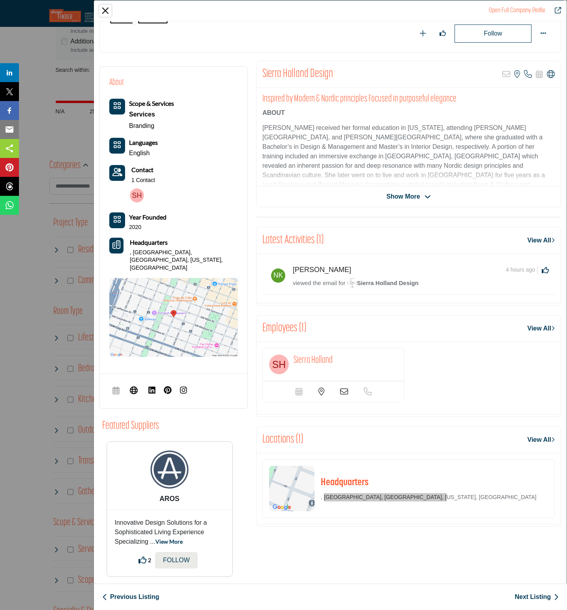
click at [105, 10] on button "Close" at bounding box center [105, 11] width 12 height 12
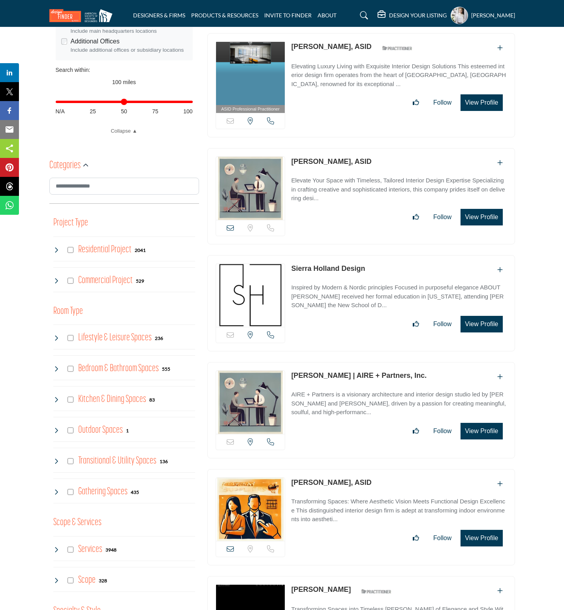
drag, startPoint x: 288, startPoint y: 375, endPoint x: 409, endPoint y: 373, distance: 120.8
click at [409, 373] on div "Sorry, but this listing is on a subscription plan which does not allow users to…" at bounding box center [361, 410] width 308 height 96
copy link "[PERSON_NAME] | AIRE + Partners, Inc."
click at [485, 433] on button "View Profile" at bounding box center [481, 431] width 42 height 17
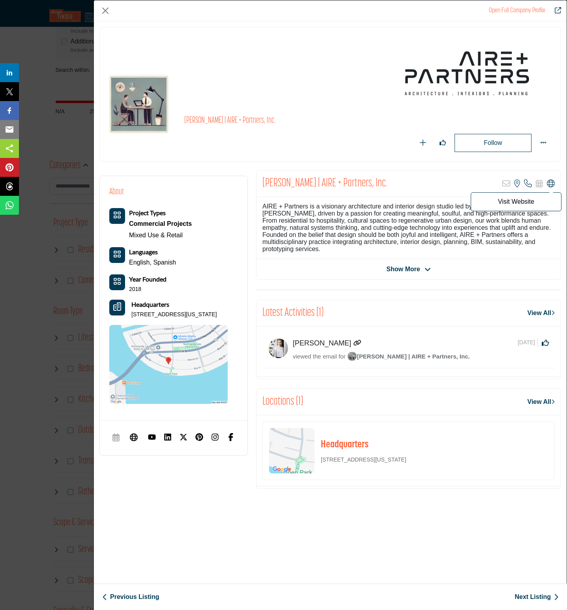
click at [551, 184] on icon "Company Data Modal" at bounding box center [551, 184] width 8 height 8
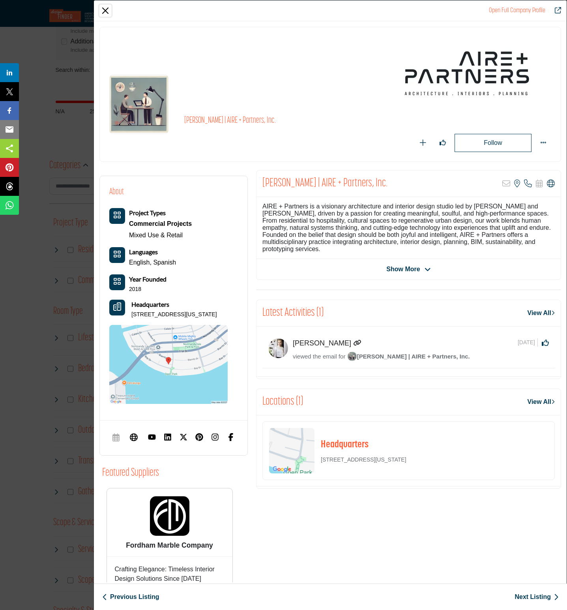
click at [103, 9] on button "Close" at bounding box center [105, 11] width 12 height 12
